Goal: Information Seeking & Learning: Find specific page/section

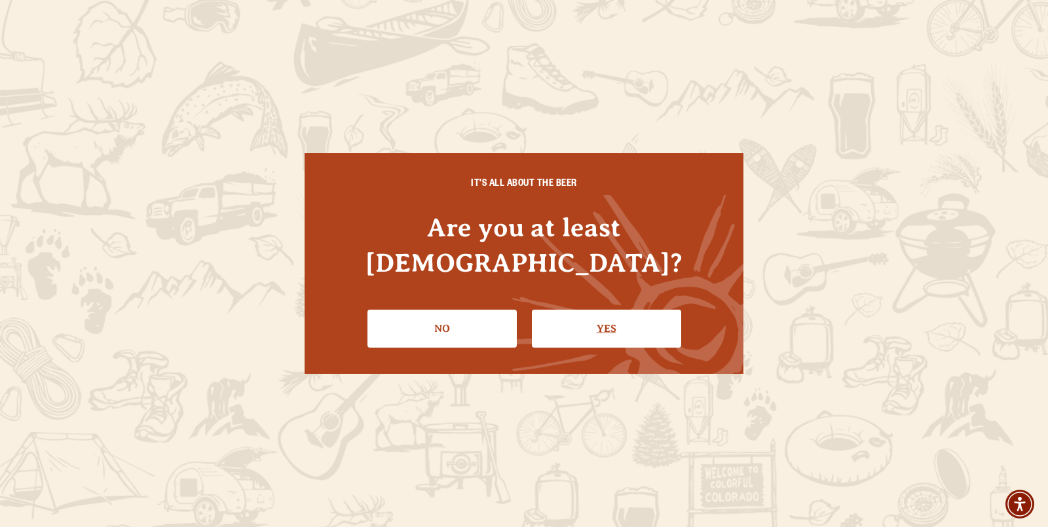
click at [565, 310] on link "Yes" at bounding box center [606, 329] width 149 height 38
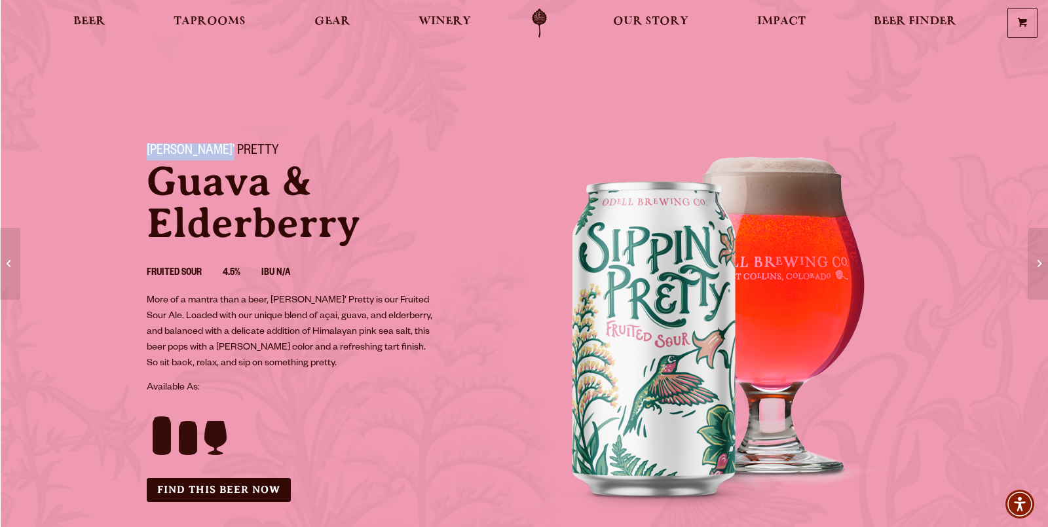
drag, startPoint x: 233, startPoint y: 146, endPoint x: 140, endPoint y: 145, distance: 92.4
click at [140, 145] on div "[PERSON_NAME]’ Pretty [PERSON_NAME] & [PERSON_NAME] Fruited Sour 4.5% IBU N/A M…" at bounding box center [327, 323] width 393 height 390
copy h1 "[PERSON_NAME]’ Pretty"
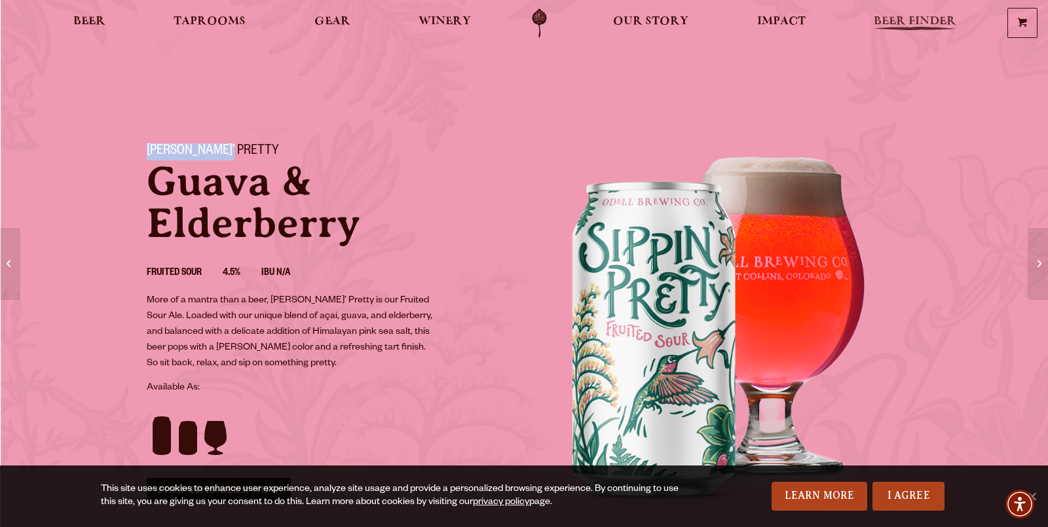
click at [895, 26] on span "Beer Finder" at bounding box center [915, 21] width 83 height 10
